Goal: Information Seeking & Learning: Understand process/instructions

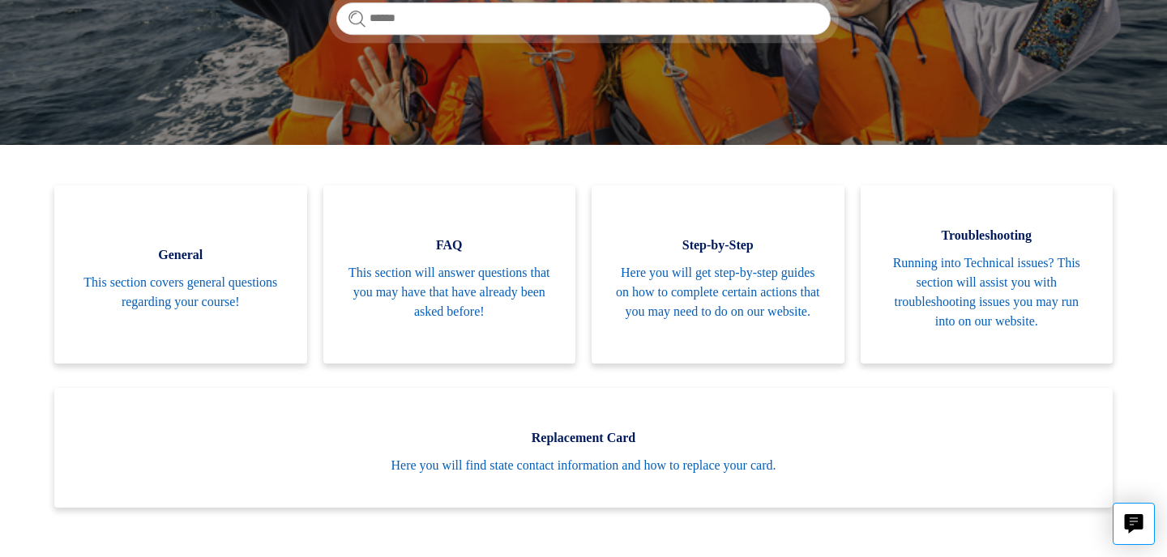
scroll to position [297, 0]
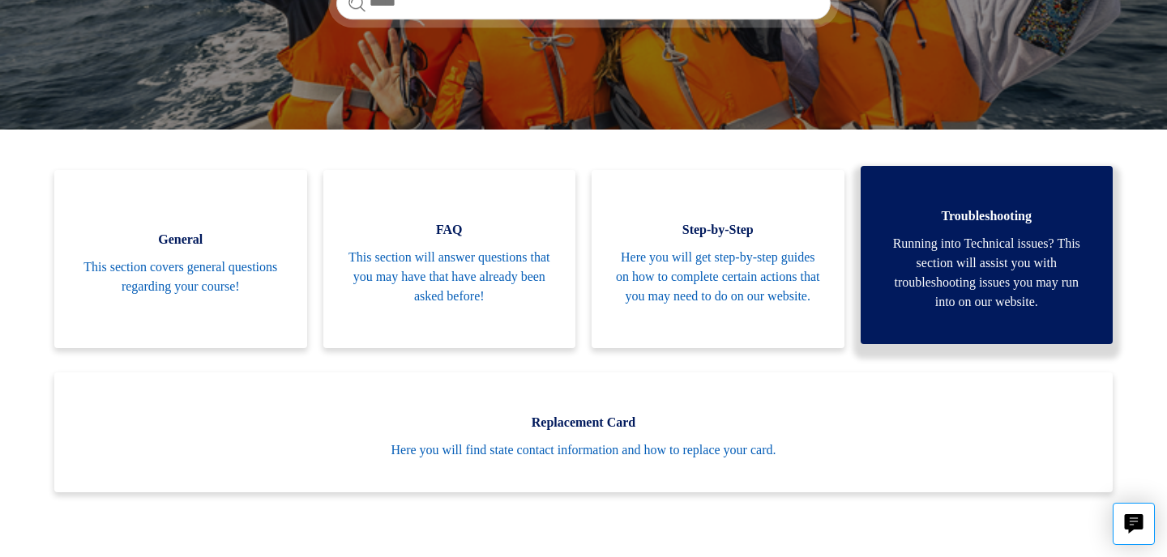
click at [1005, 272] on span "Running into Technical issues? This section will assist you with troubleshootin…" at bounding box center [987, 273] width 204 height 78
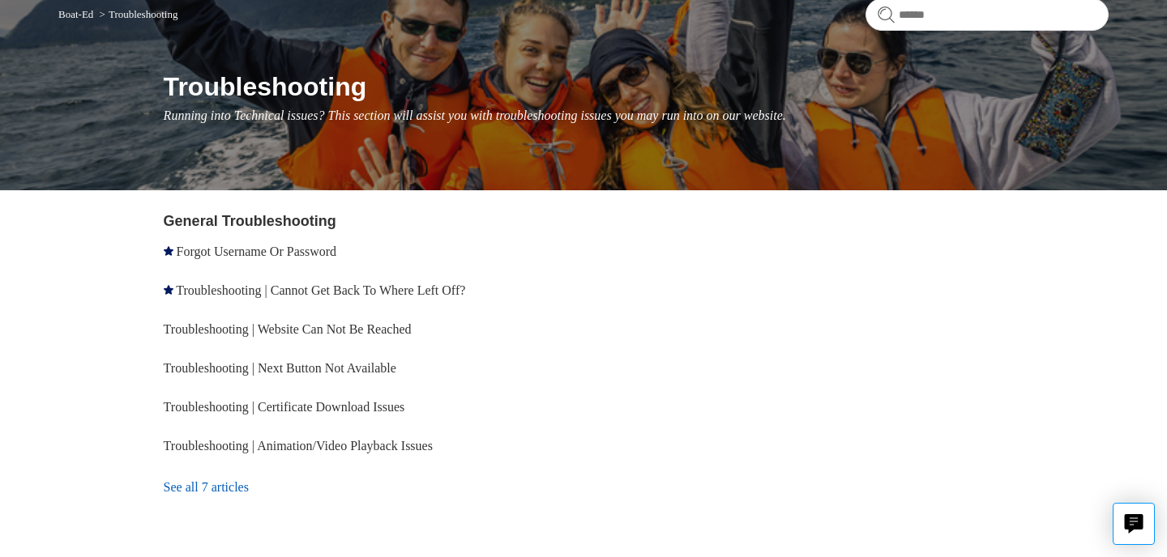
scroll to position [153, 0]
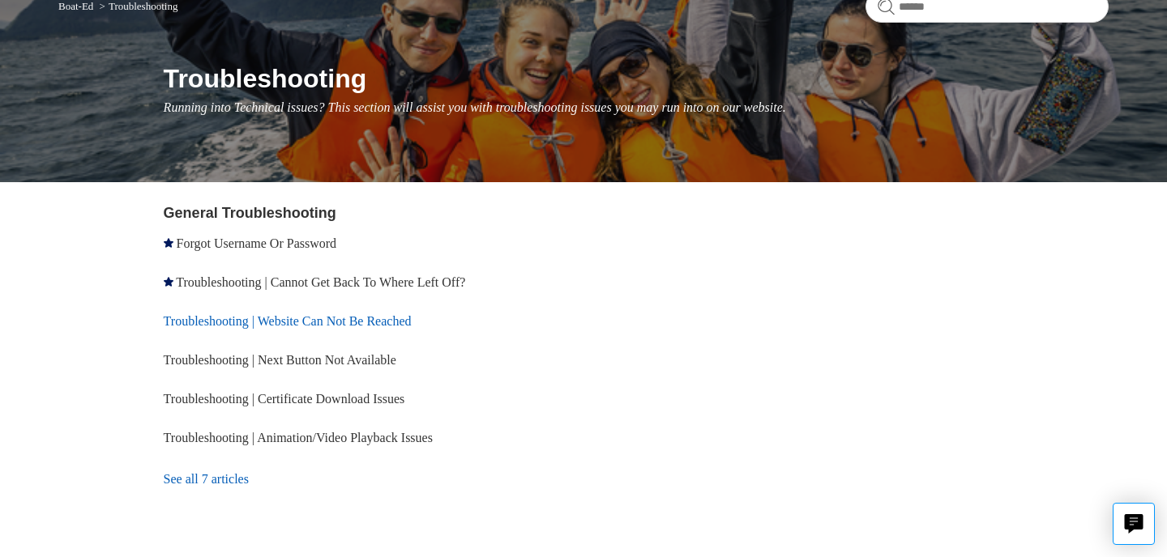
click at [215, 322] on link "Troubleshooting | Website Can Not Be Reached" at bounding box center [288, 321] width 248 height 14
